Goal: Navigation & Orientation: Find specific page/section

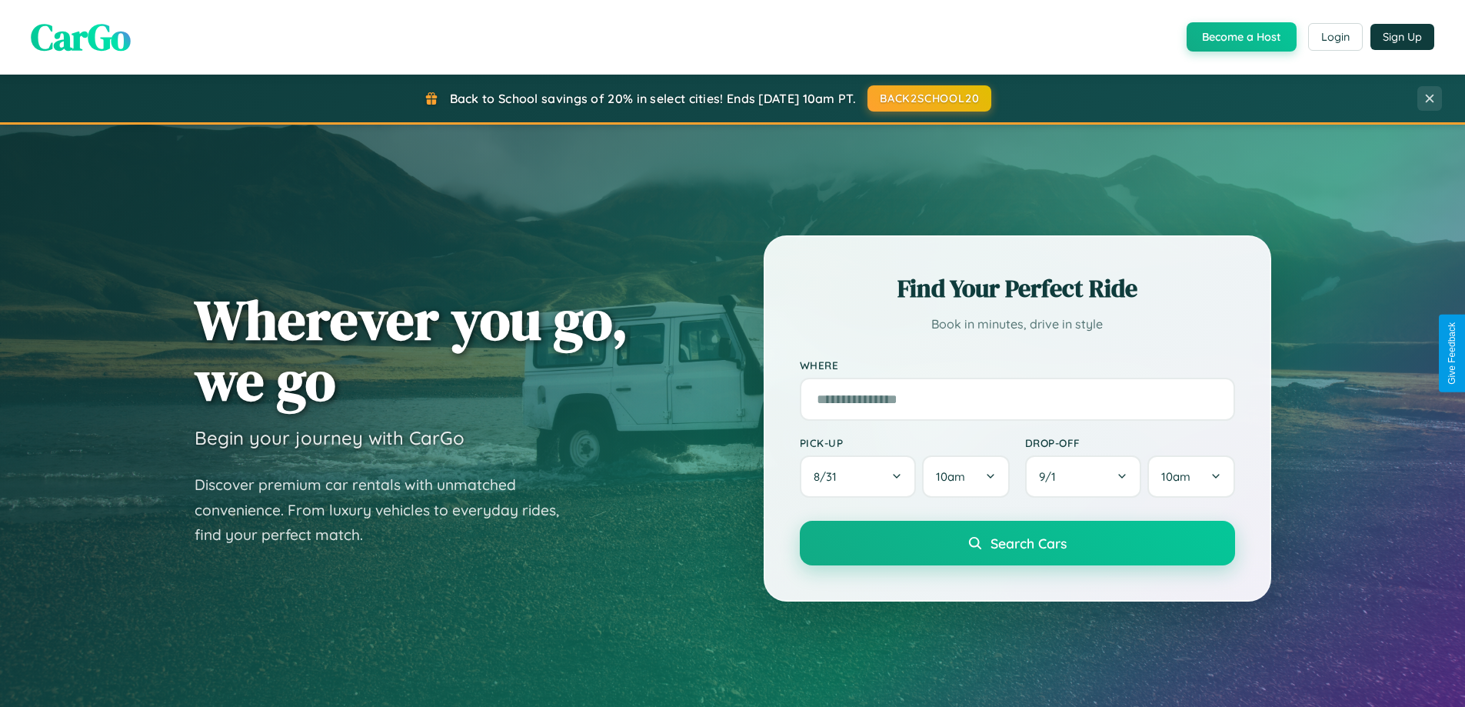
scroll to position [1058, 0]
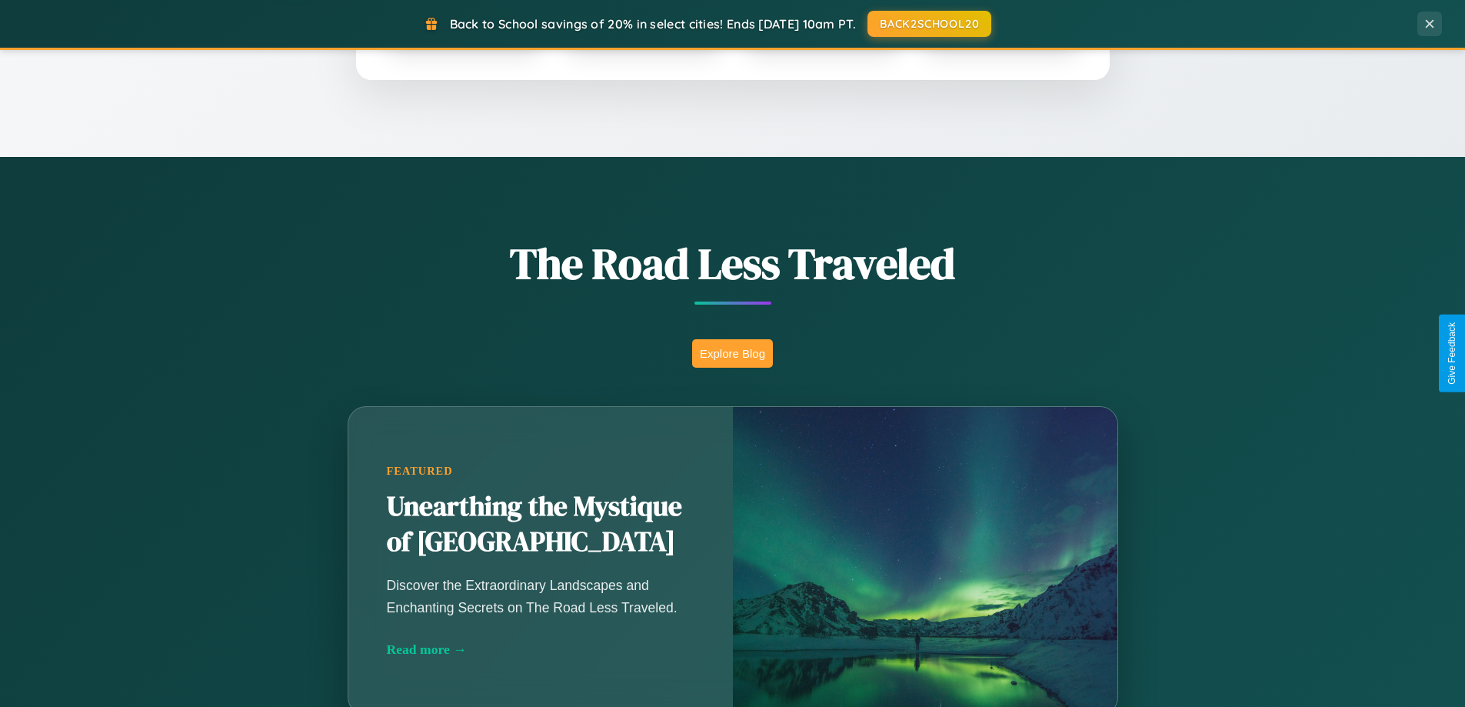
click at [732, 353] on button "Explore Blog" at bounding box center [732, 353] width 81 height 28
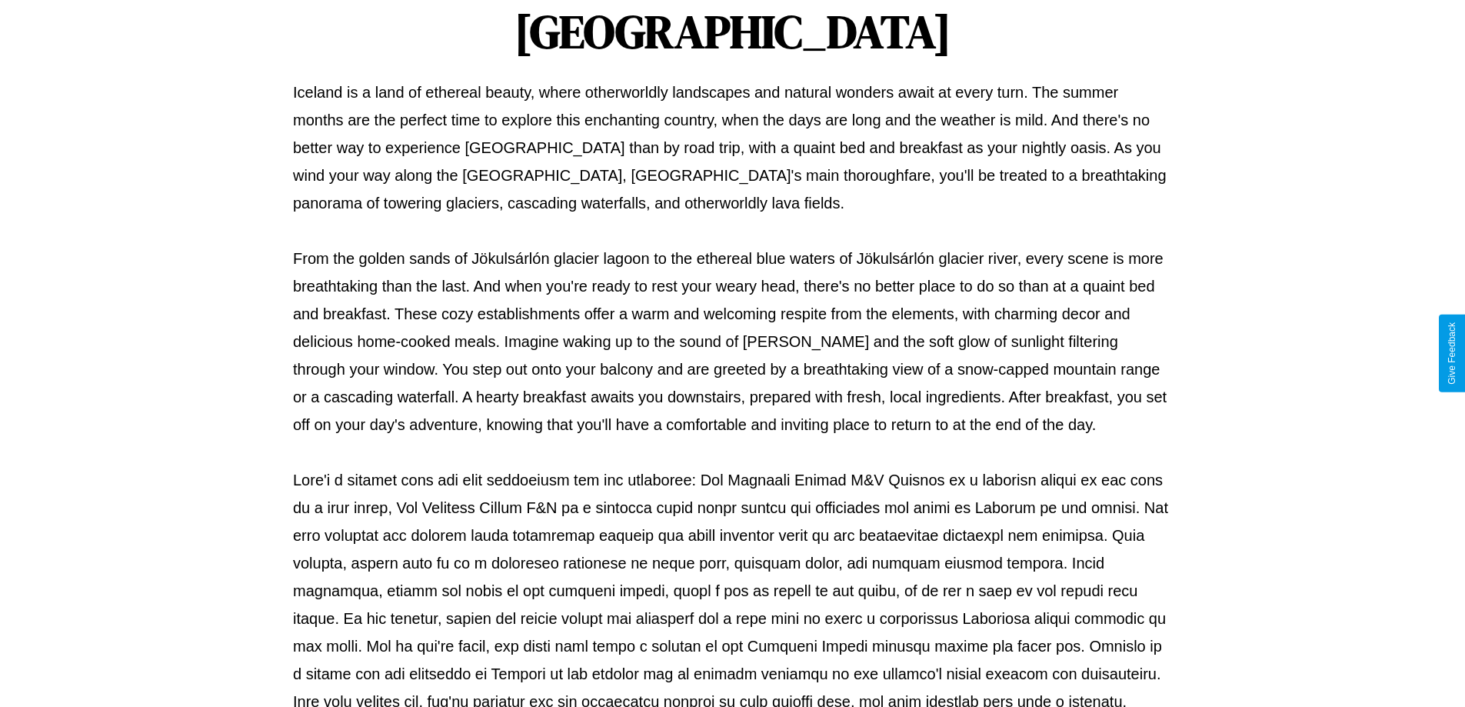
scroll to position [497, 0]
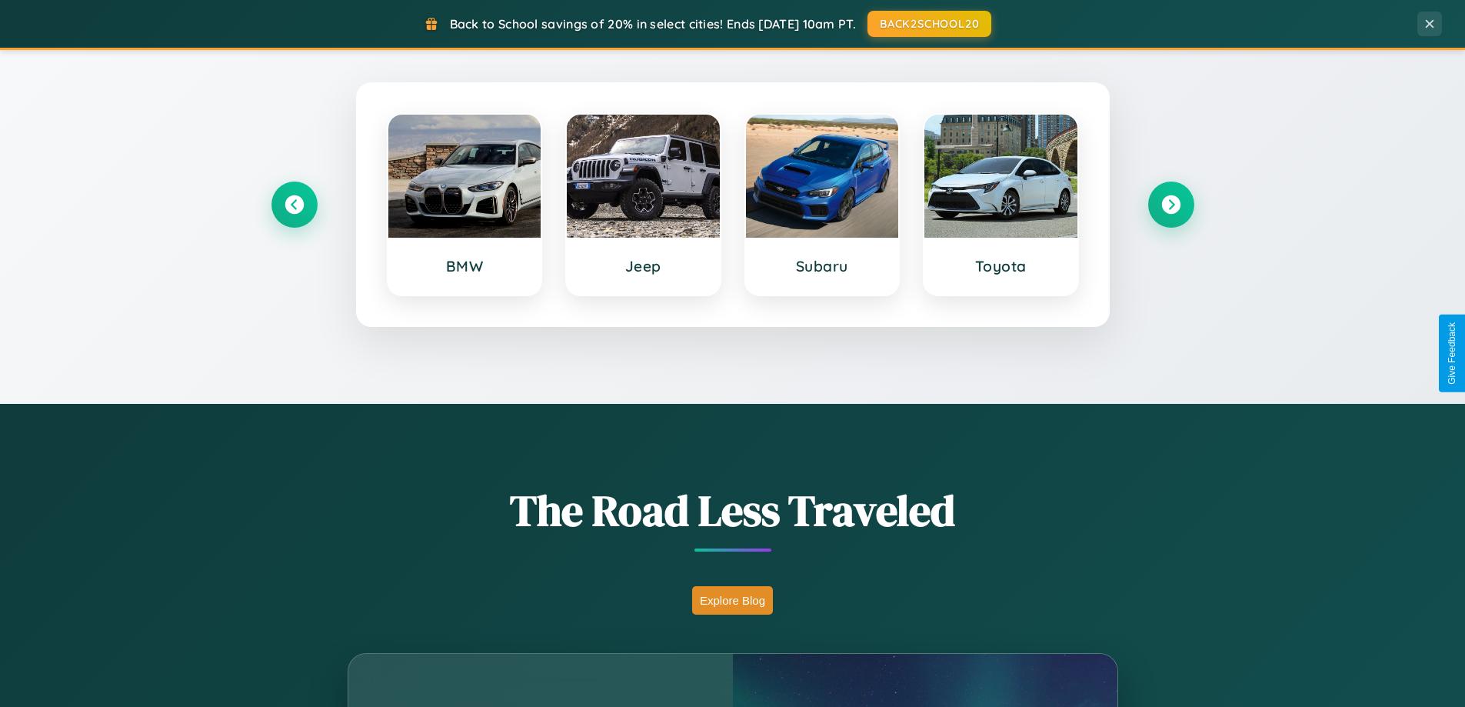
scroll to position [663, 0]
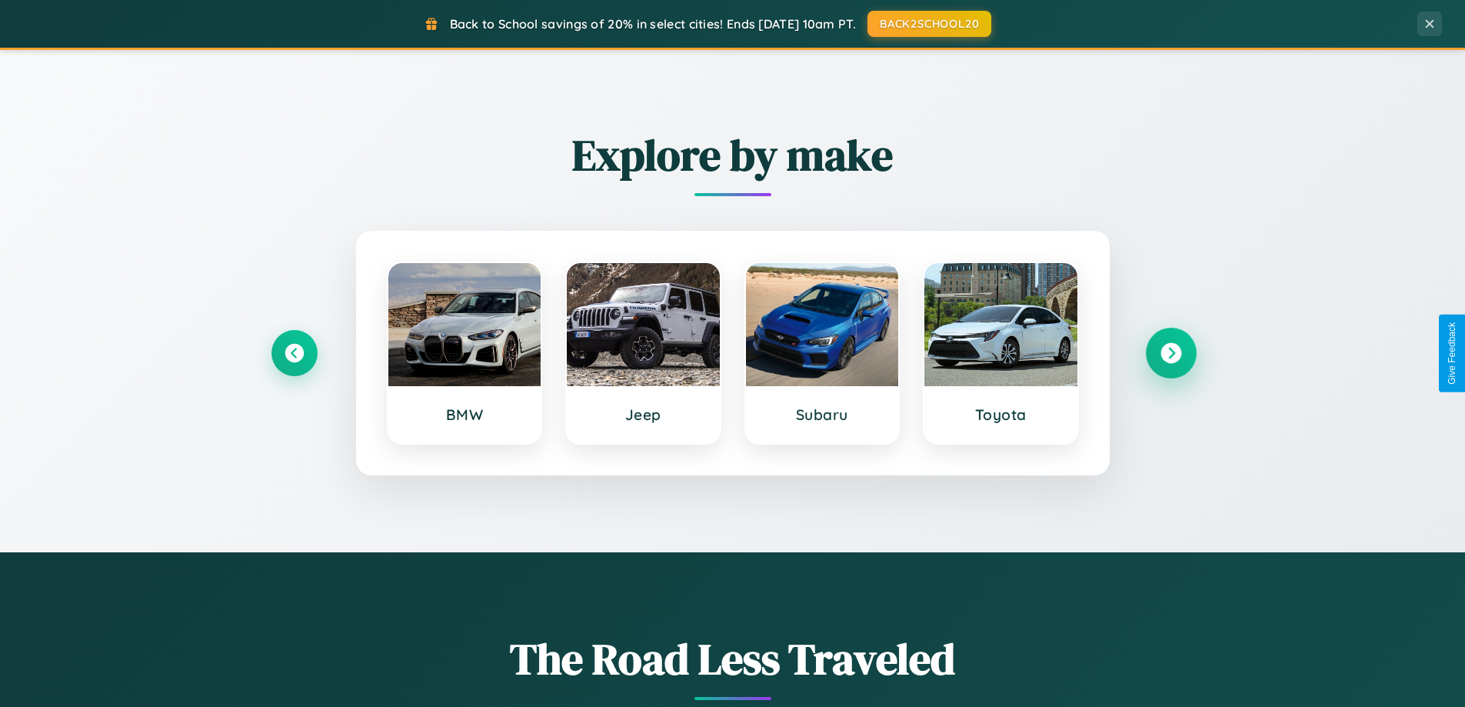
click at [1170, 353] on icon at bounding box center [1170, 353] width 21 height 21
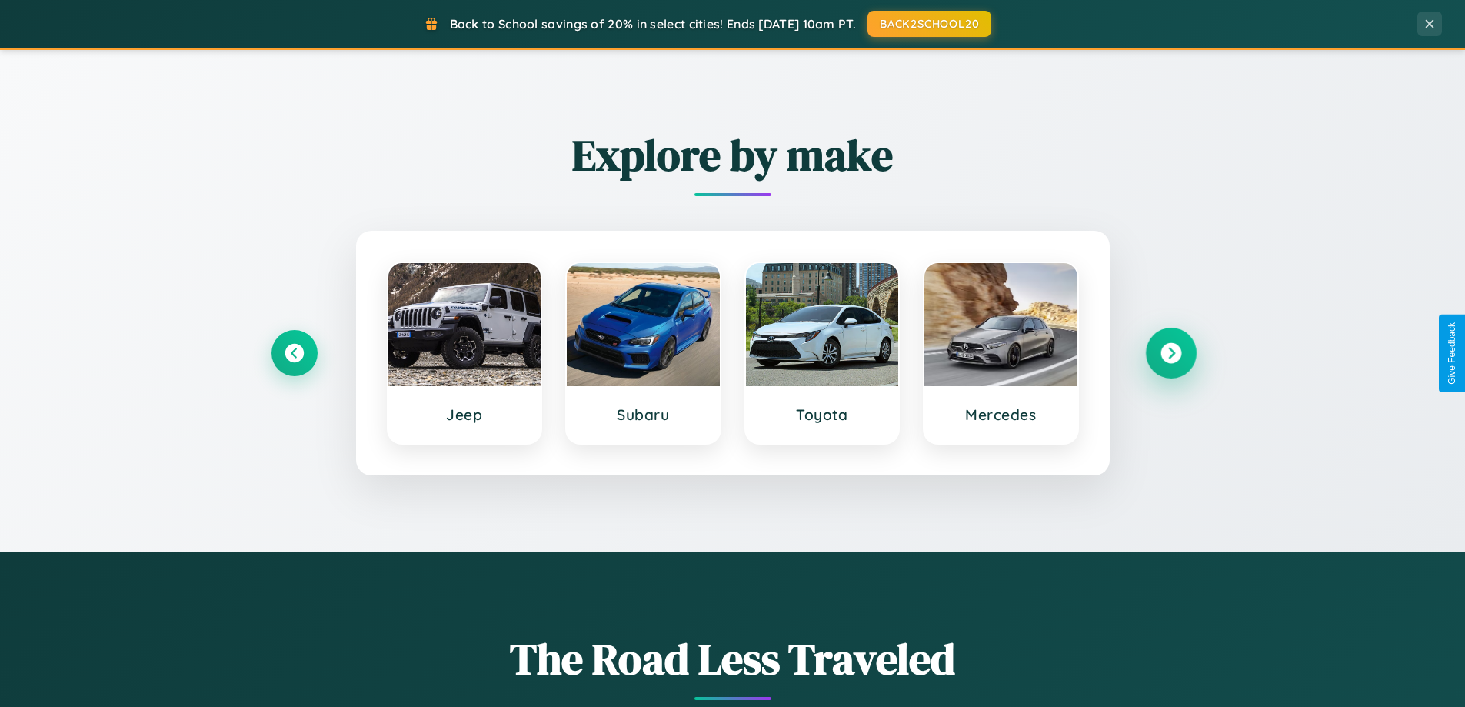
click at [1170, 353] on icon at bounding box center [1170, 353] width 21 height 21
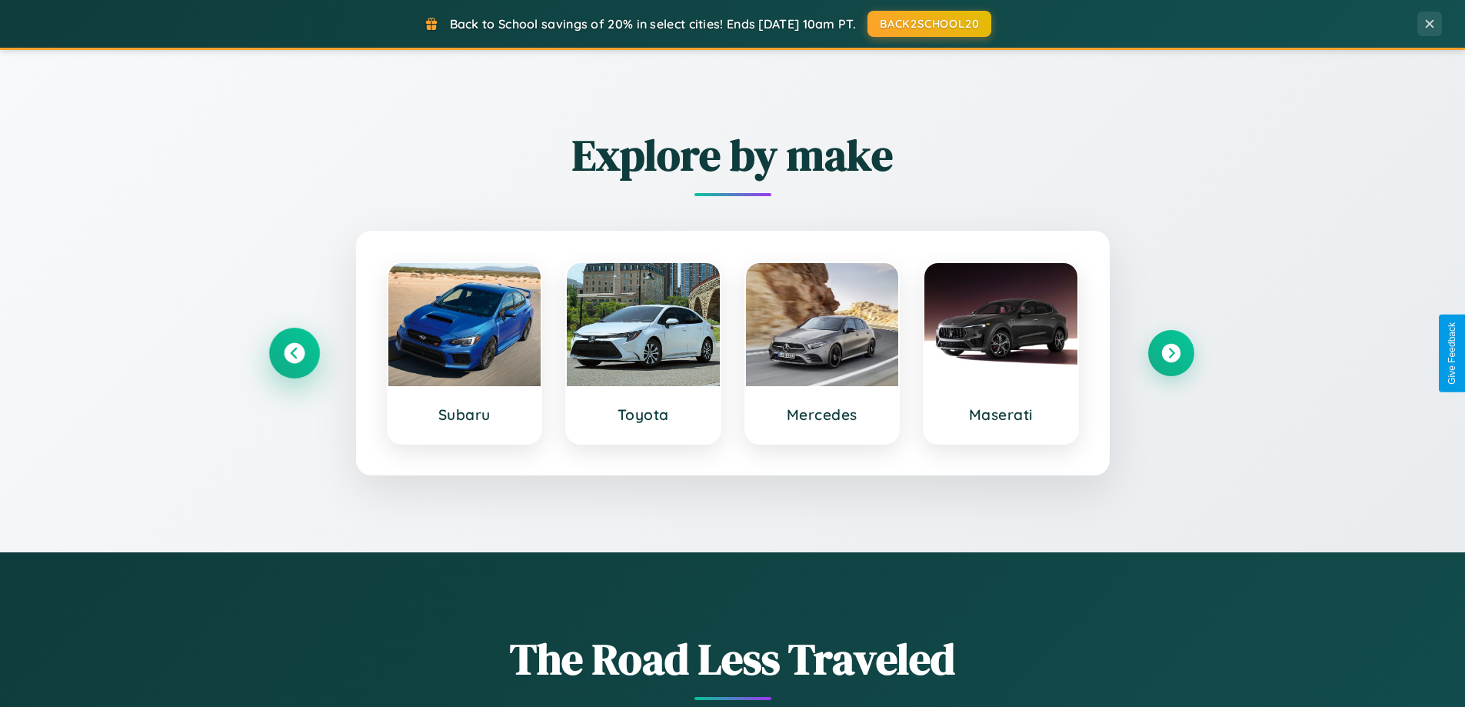
click at [294, 353] on icon at bounding box center [294, 353] width 21 height 21
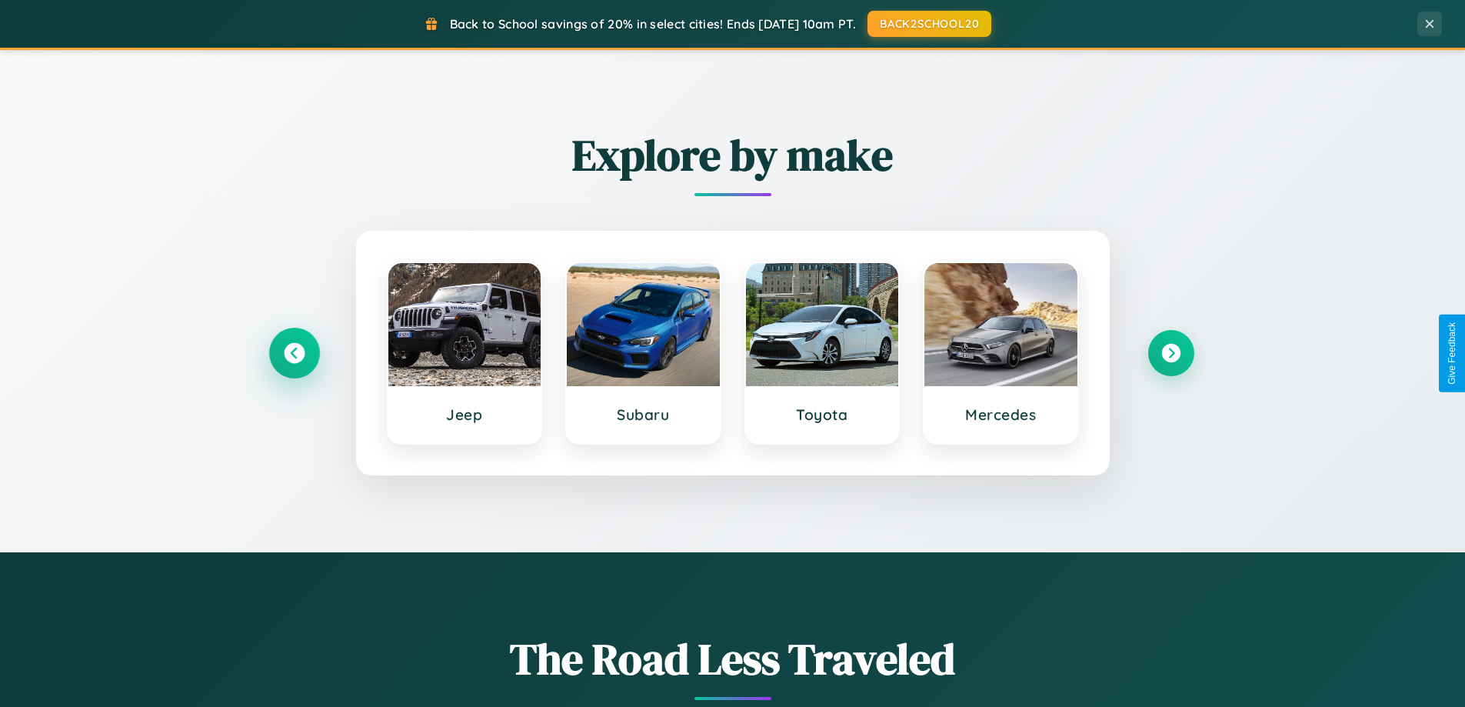
click at [294, 353] on icon at bounding box center [294, 353] width 21 height 21
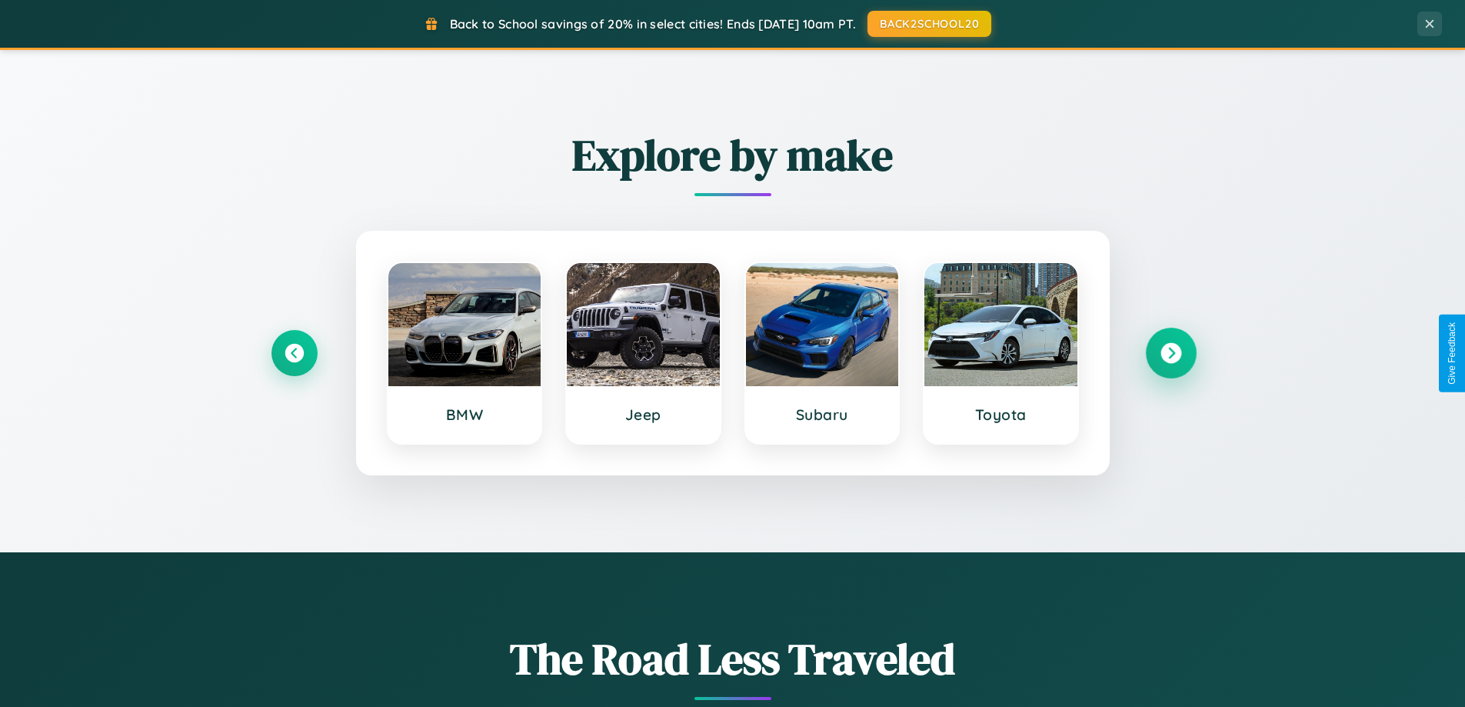
click at [1170, 353] on icon at bounding box center [1170, 353] width 21 height 21
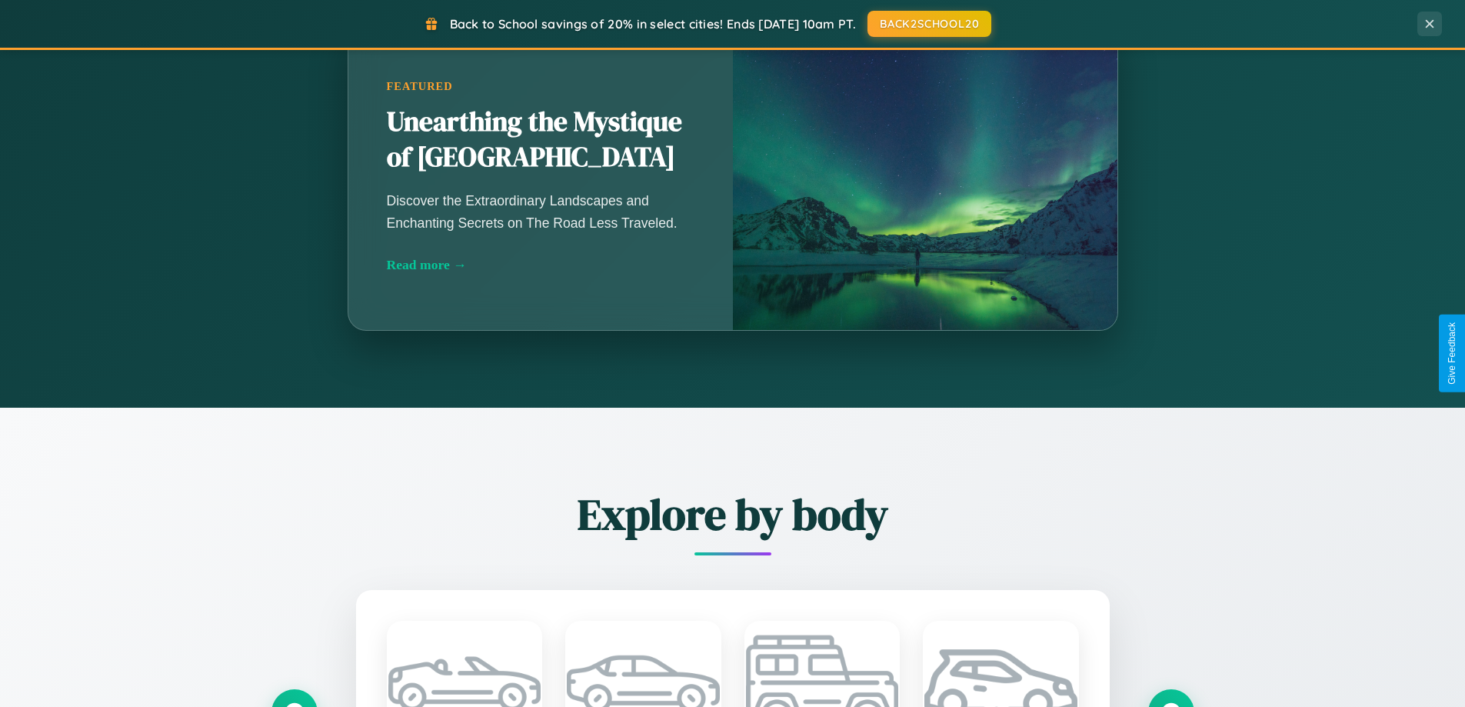
scroll to position [2959, 0]
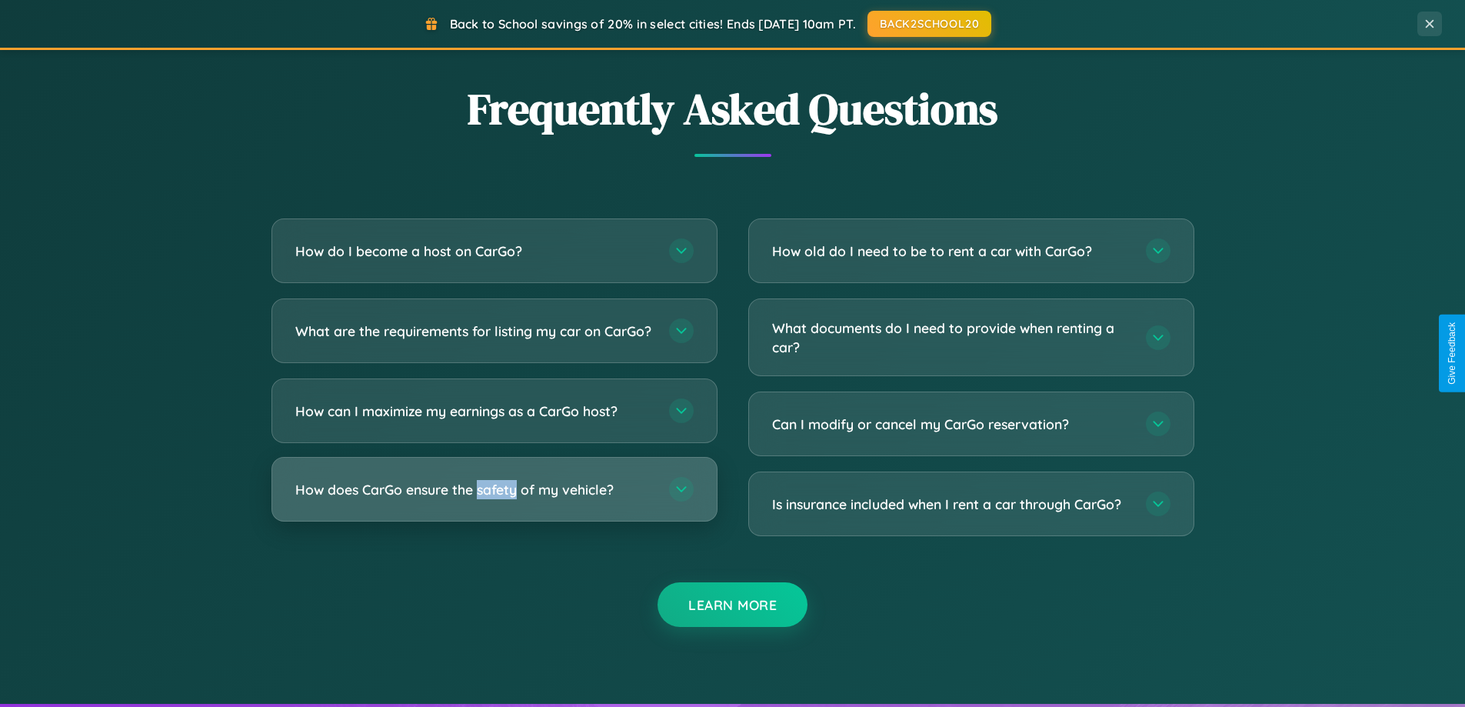
click at [494, 499] on h3 "How does CarGo ensure the safety of my vehicle?" at bounding box center [474, 489] width 358 height 19
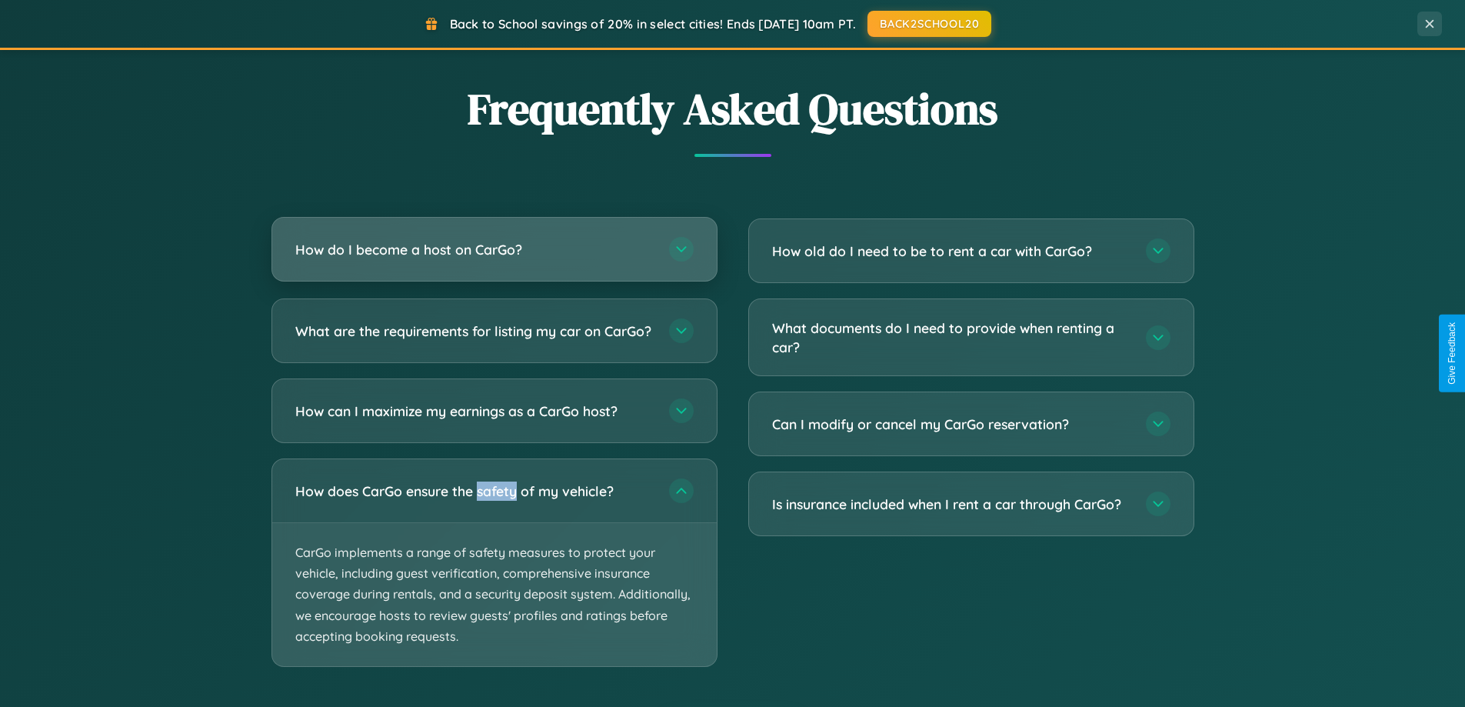
click at [494, 250] on h3 "How do I become a host on CarGo?" at bounding box center [474, 249] width 358 height 19
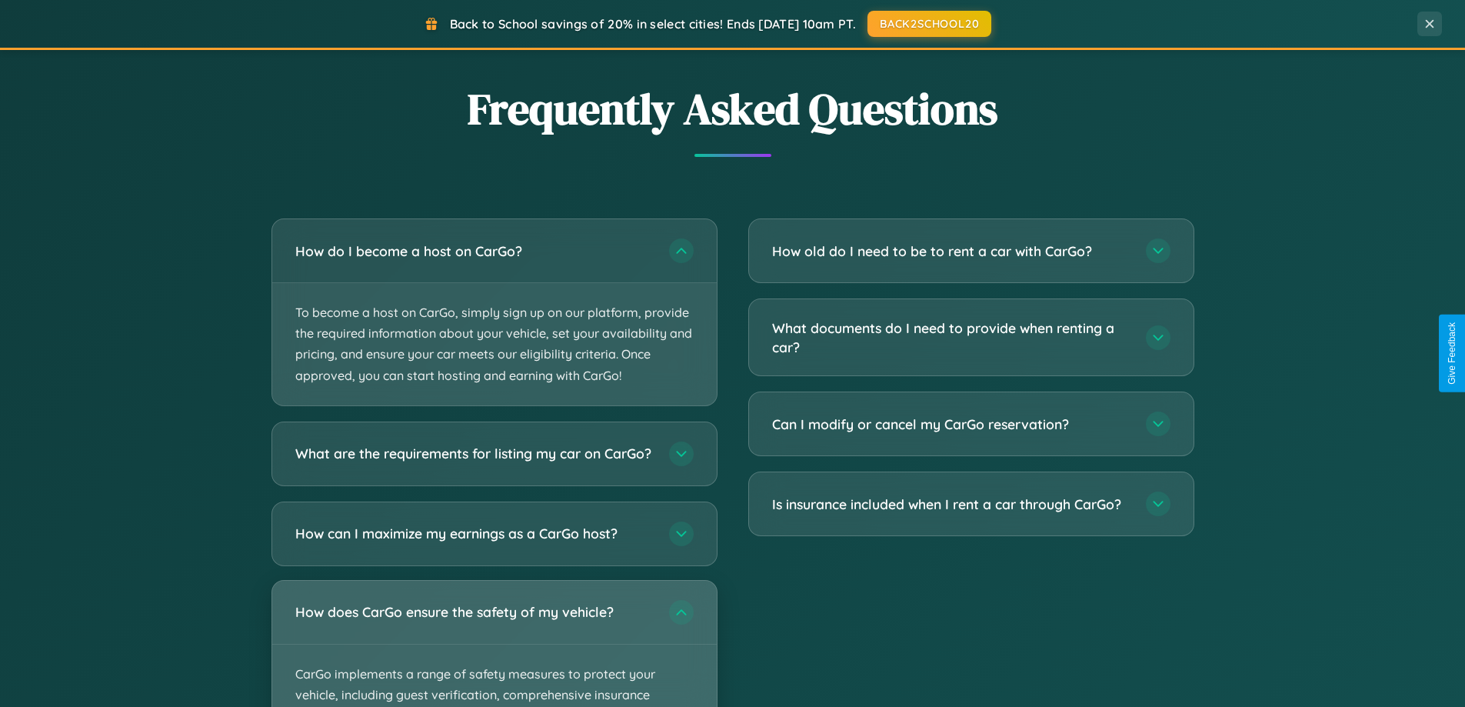
click at [494, 644] on div "How does CarGo ensure the safety of my vehicle?" at bounding box center [494, 612] width 444 height 63
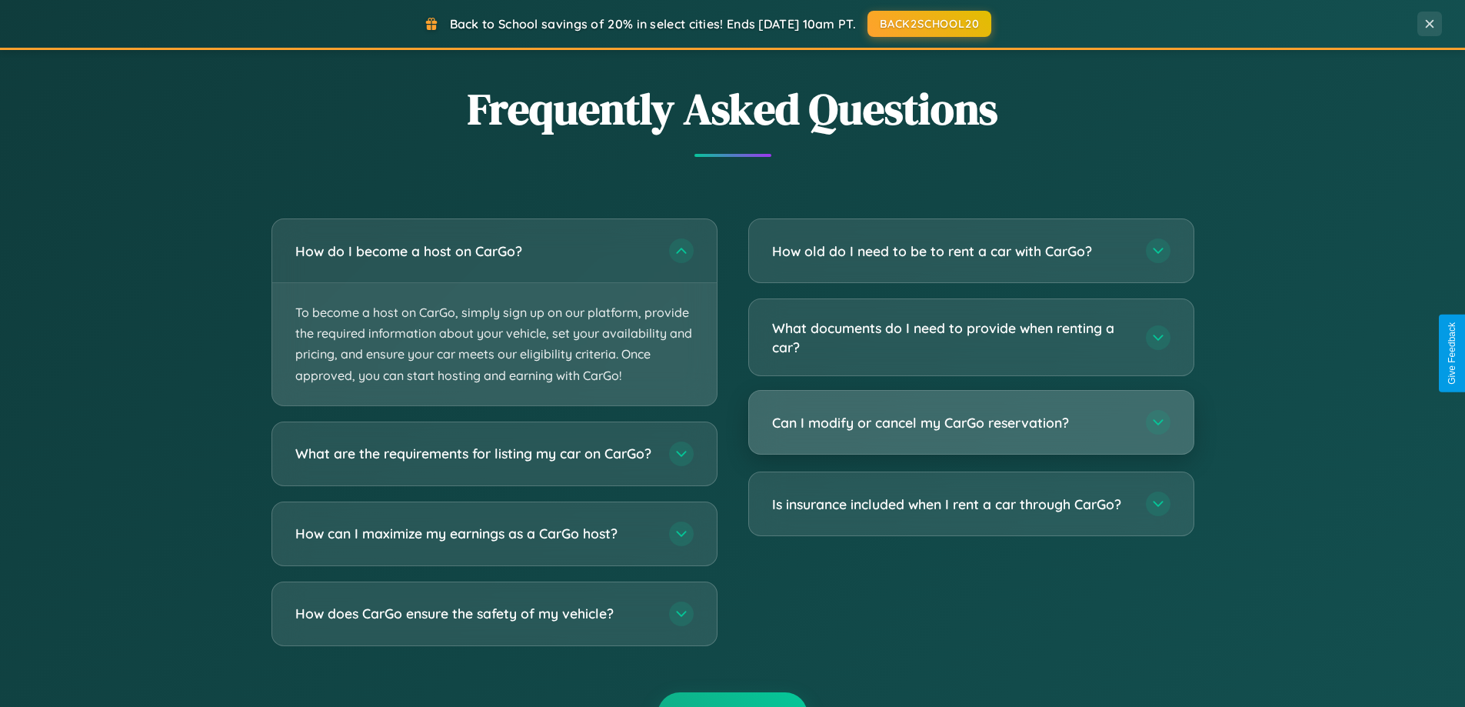
click at [970, 423] on h3 "Can I modify or cancel my CarGo reservation?" at bounding box center [951, 422] width 358 height 19
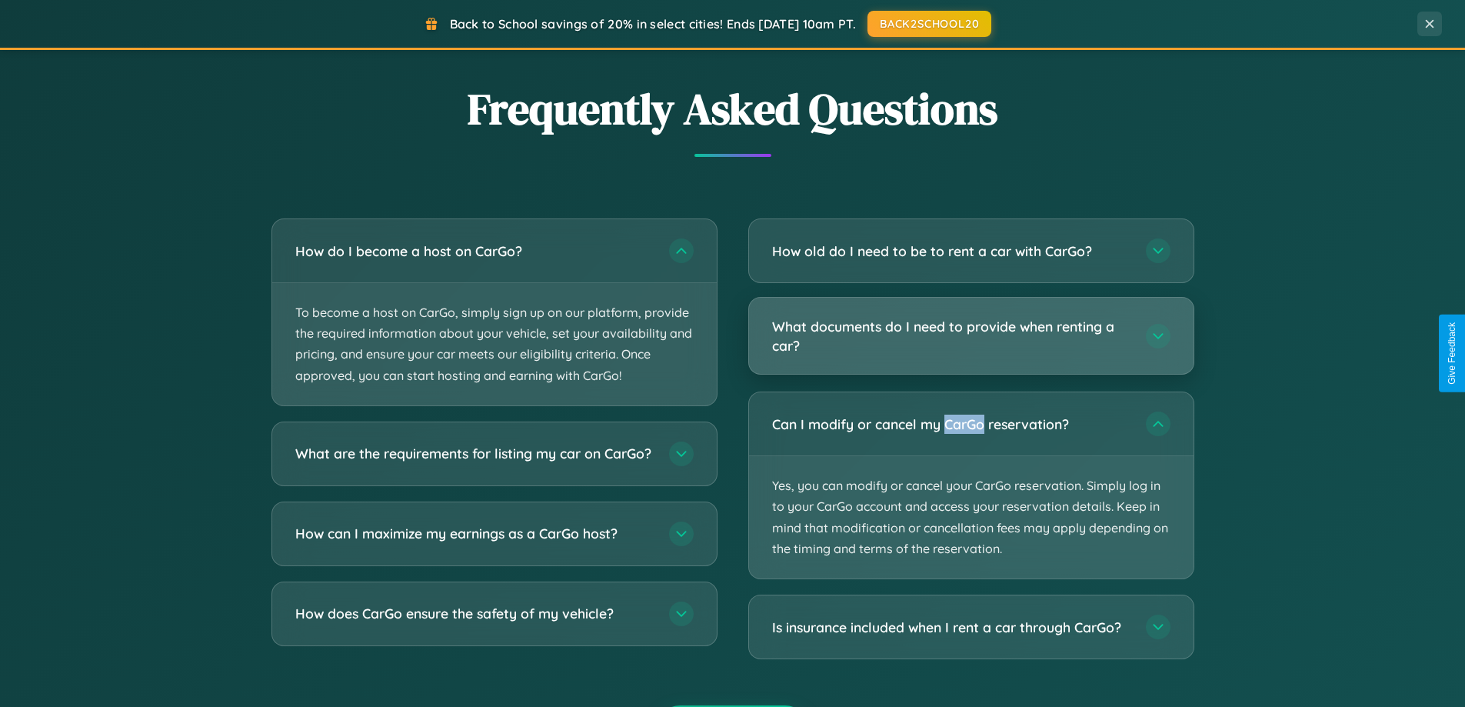
click at [970, 335] on h3 "What documents do I need to provide when renting a car?" at bounding box center [951, 336] width 358 height 38
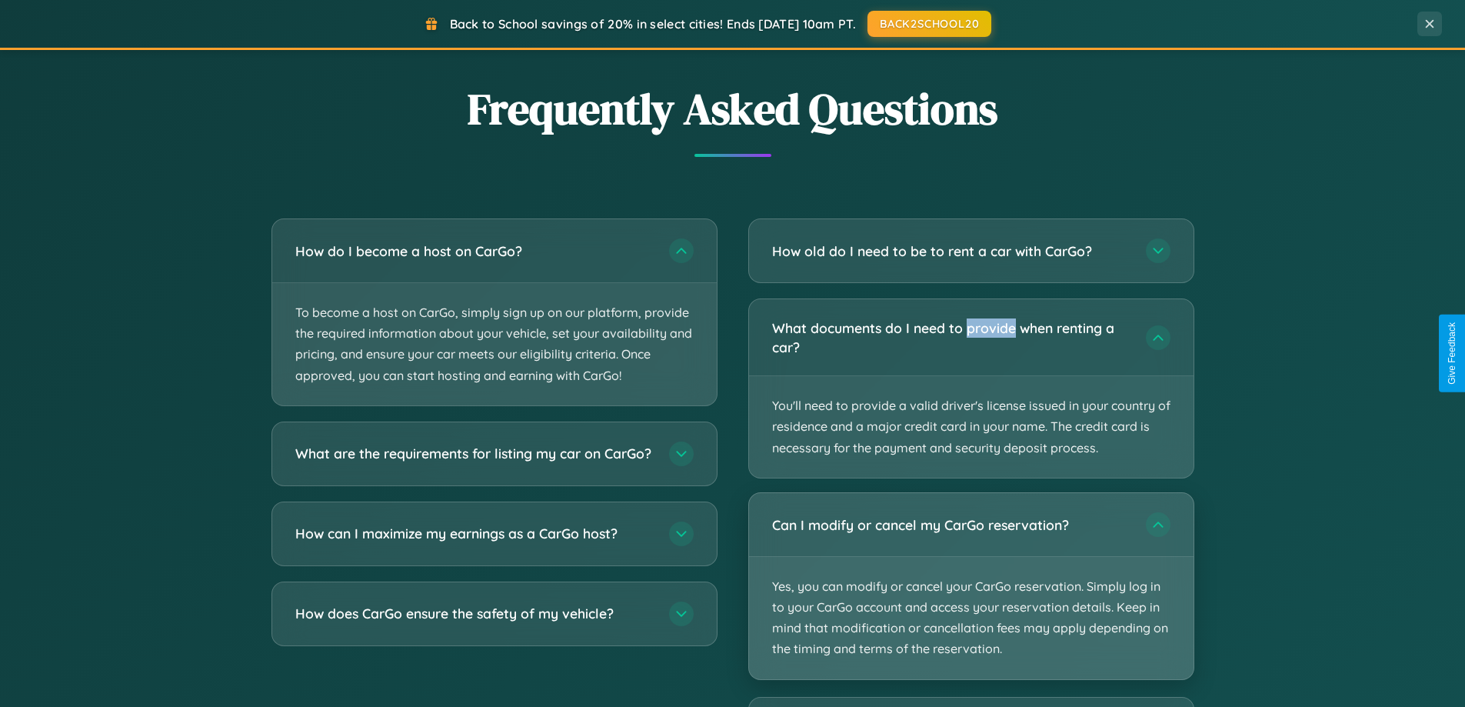
click at [970, 587] on p "Yes, you can modify or cancel your CarGo reservation. Simply log in to your Car…" at bounding box center [971, 618] width 444 height 122
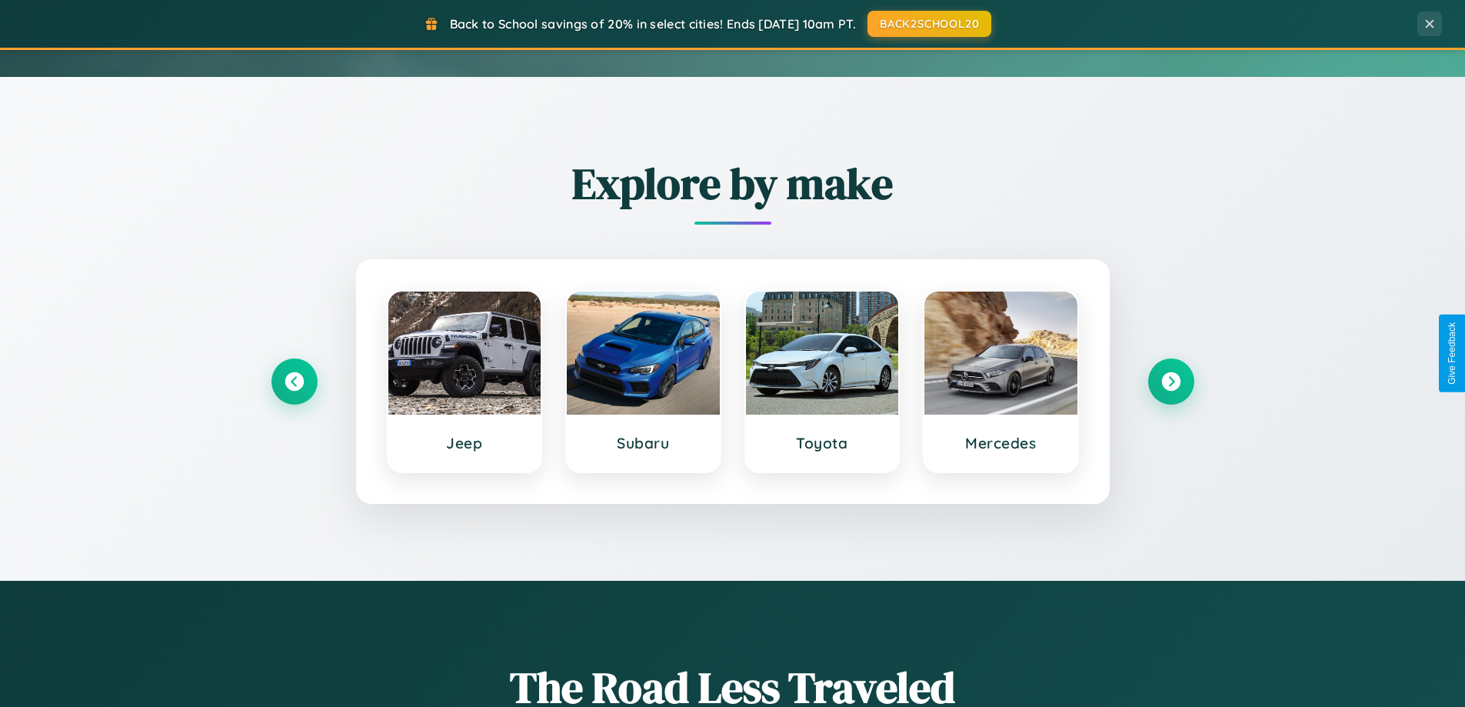
scroll to position [0, 0]
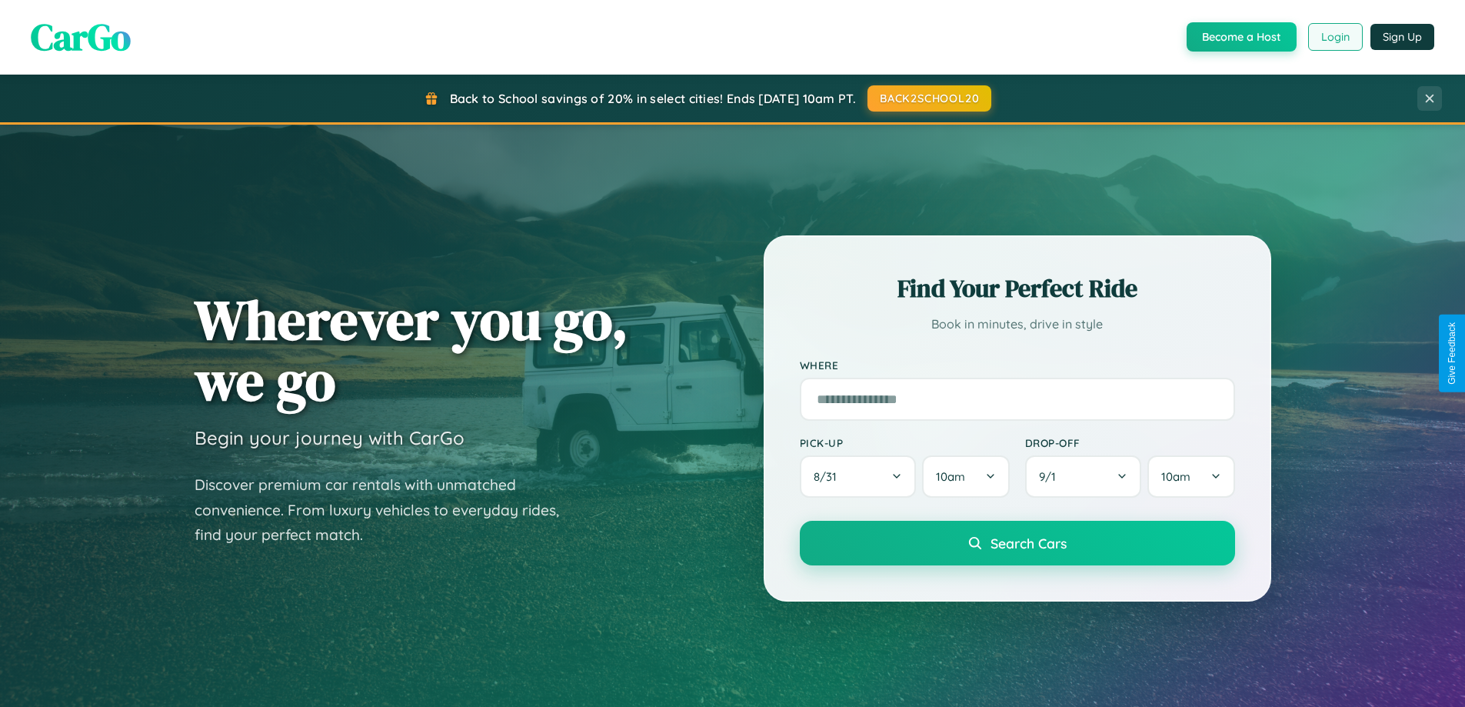
click at [1334, 37] on button "Login" at bounding box center [1335, 37] width 55 height 28
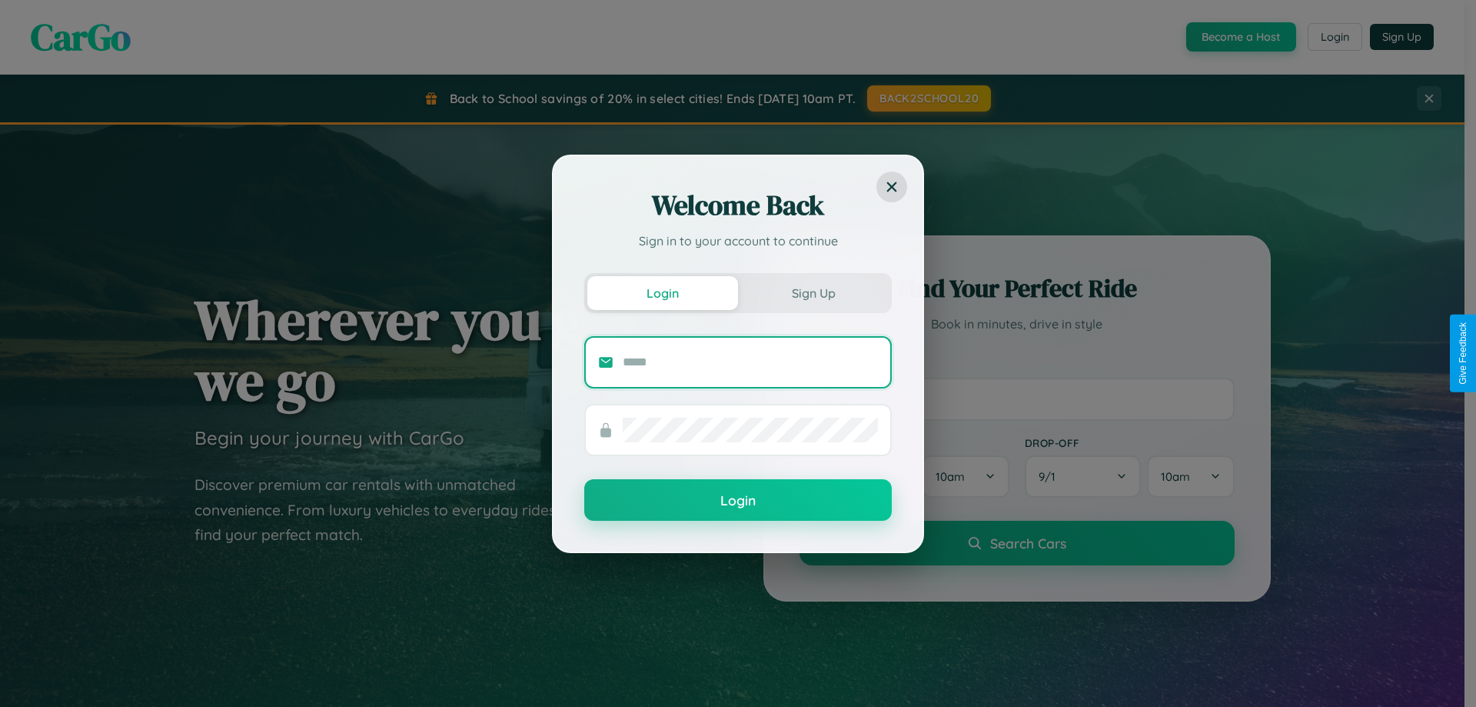
click at [750, 361] on input "text" at bounding box center [750, 362] width 255 height 25
type input "**********"
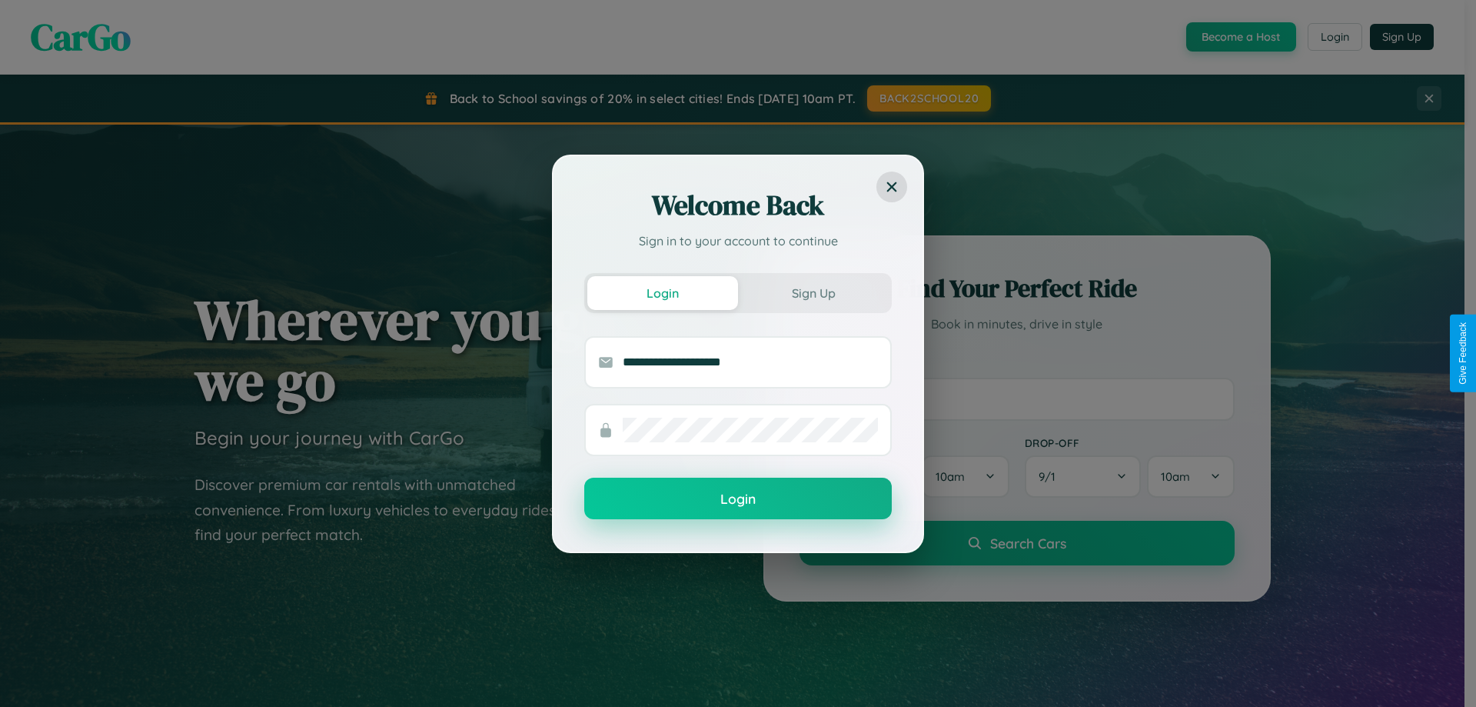
click at [738, 499] on button "Login" at bounding box center [738, 499] width 308 height 42
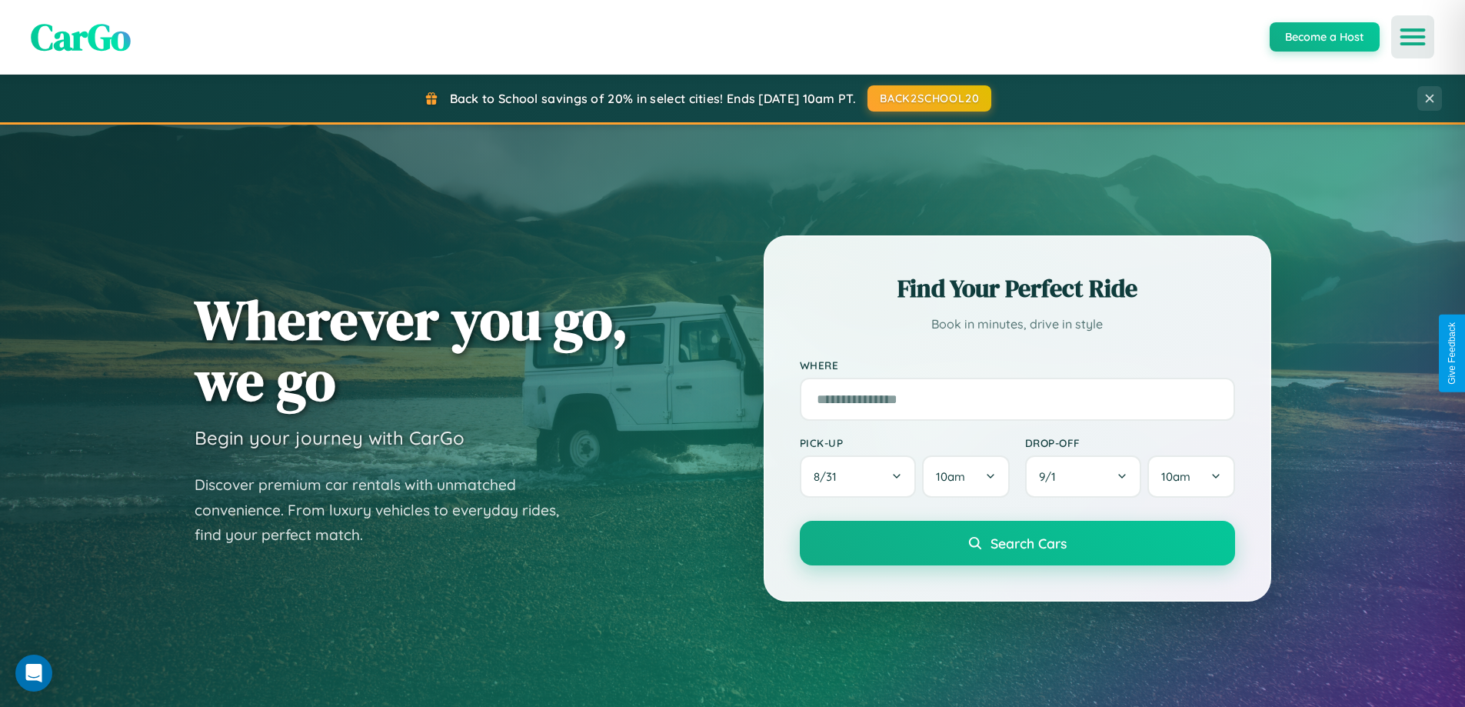
click at [1413, 37] on icon "Open menu" at bounding box center [1413, 37] width 22 height 14
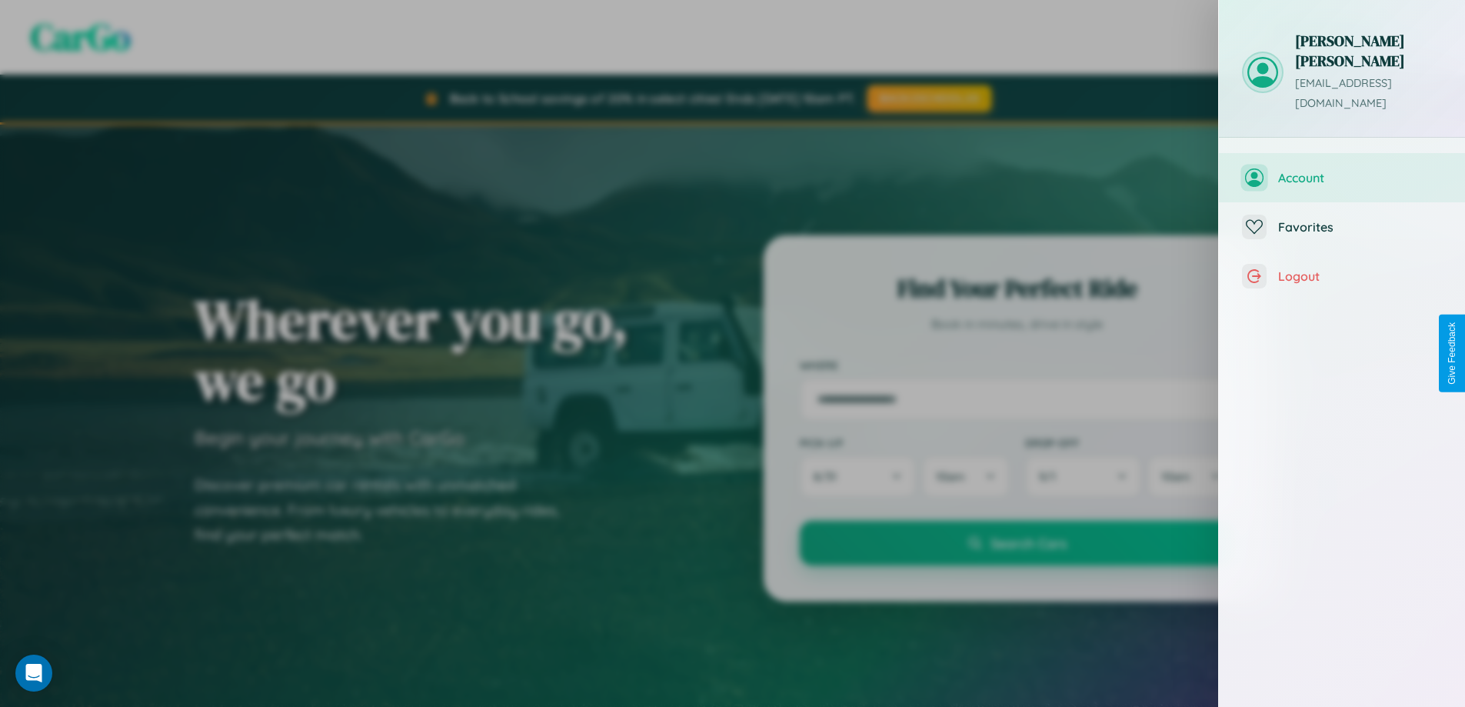
click at [1342, 170] on span "Account" at bounding box center [1360, 177] width 164 height 15
